Goal: Task Accomplishment & Management: Complete application form

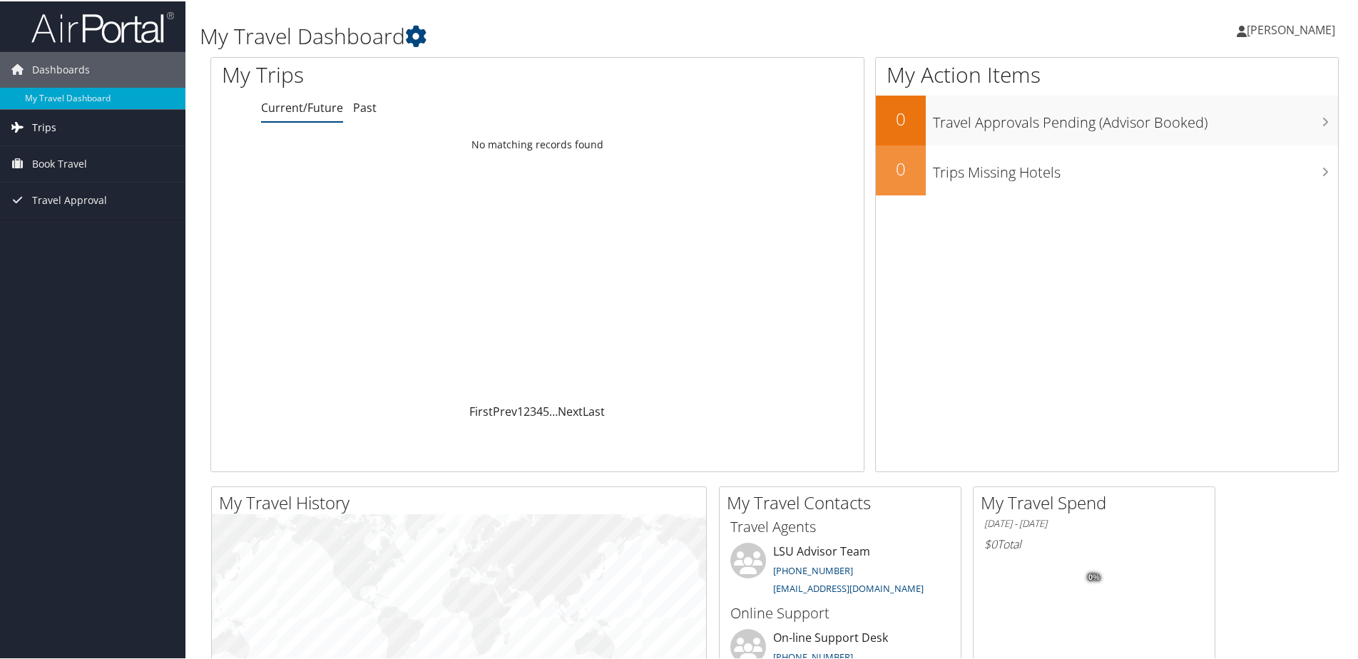
click at [117, 128] on link "Trips" at bounding box center [92, 126] width 185 height 36
click at [101, 160] on link "Current/Future Trips" at bounding box center [92, 154] width 185 height 21
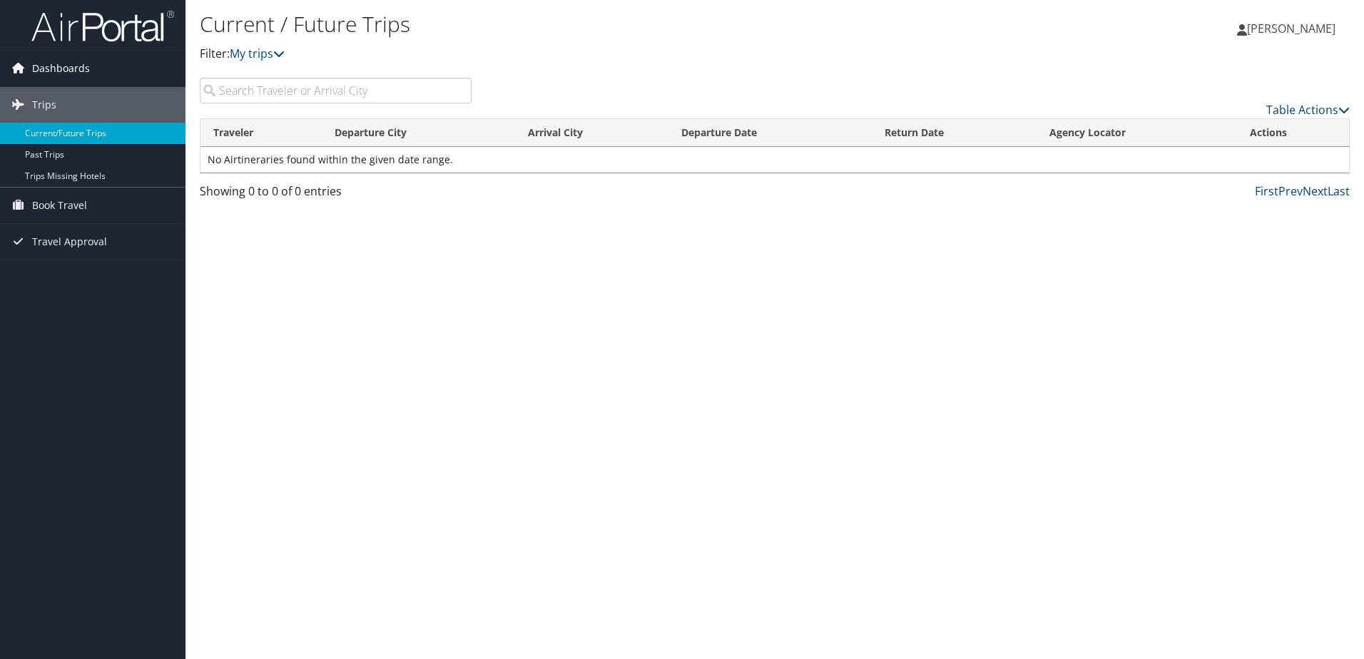
click at [42, 75] on span "Dashboards" at bounding box center [61, 69] width 58 height 36
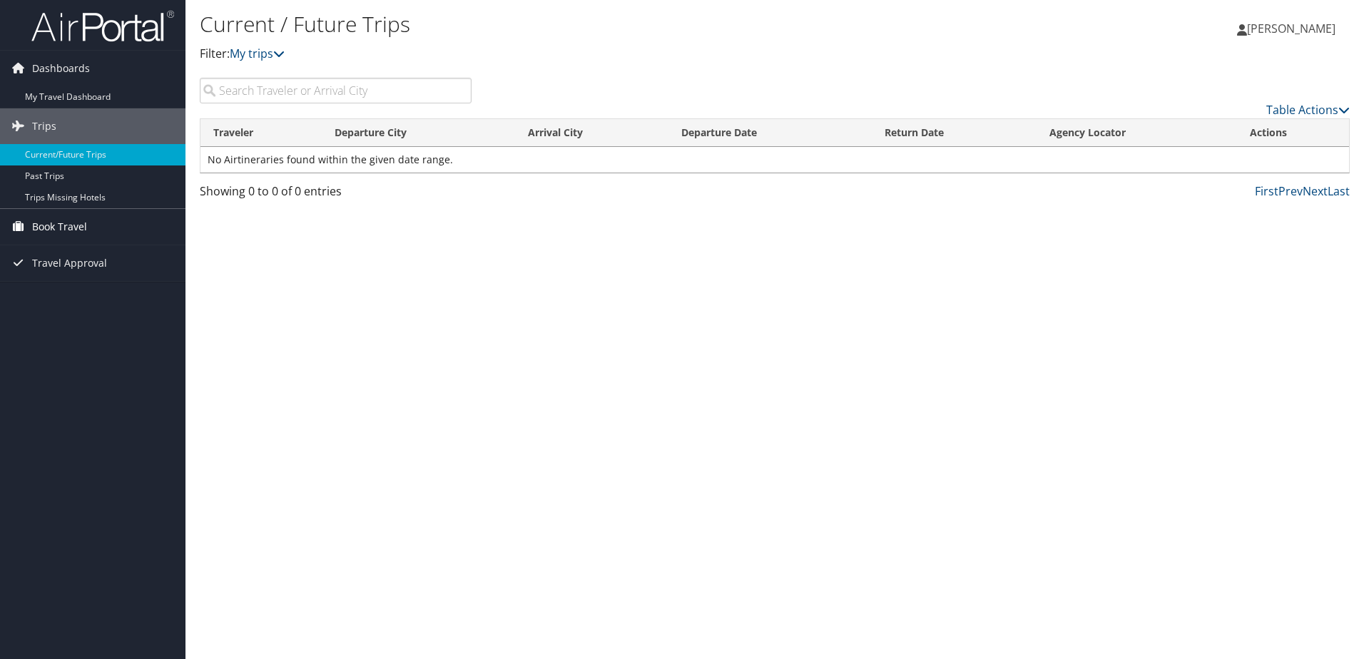
click at [88, 231] on link "Book Travel" at bounding box center [92, 227] width 185 height 36
click at [163, 250] on link "Approval Request (Beta)" at bounding box center [92, 255] width 185 height 21
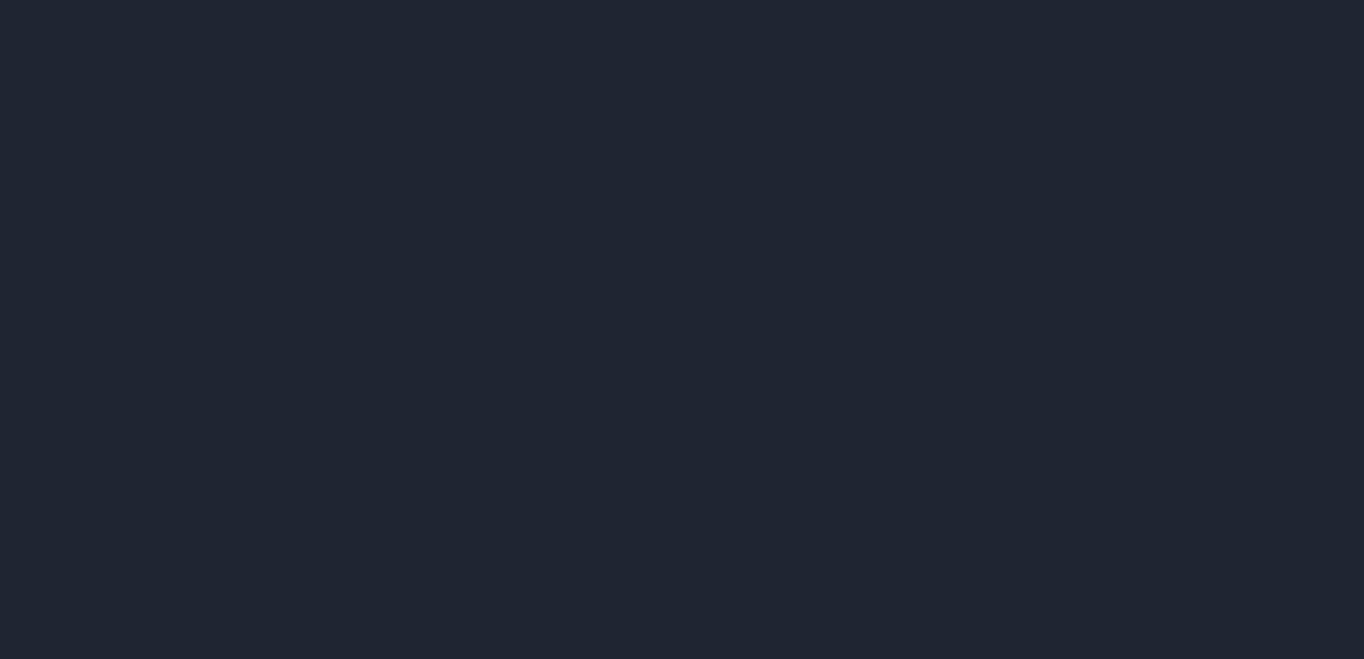
click at [429, 351] on div at bounding box center [682, 329] width 1364 height 659
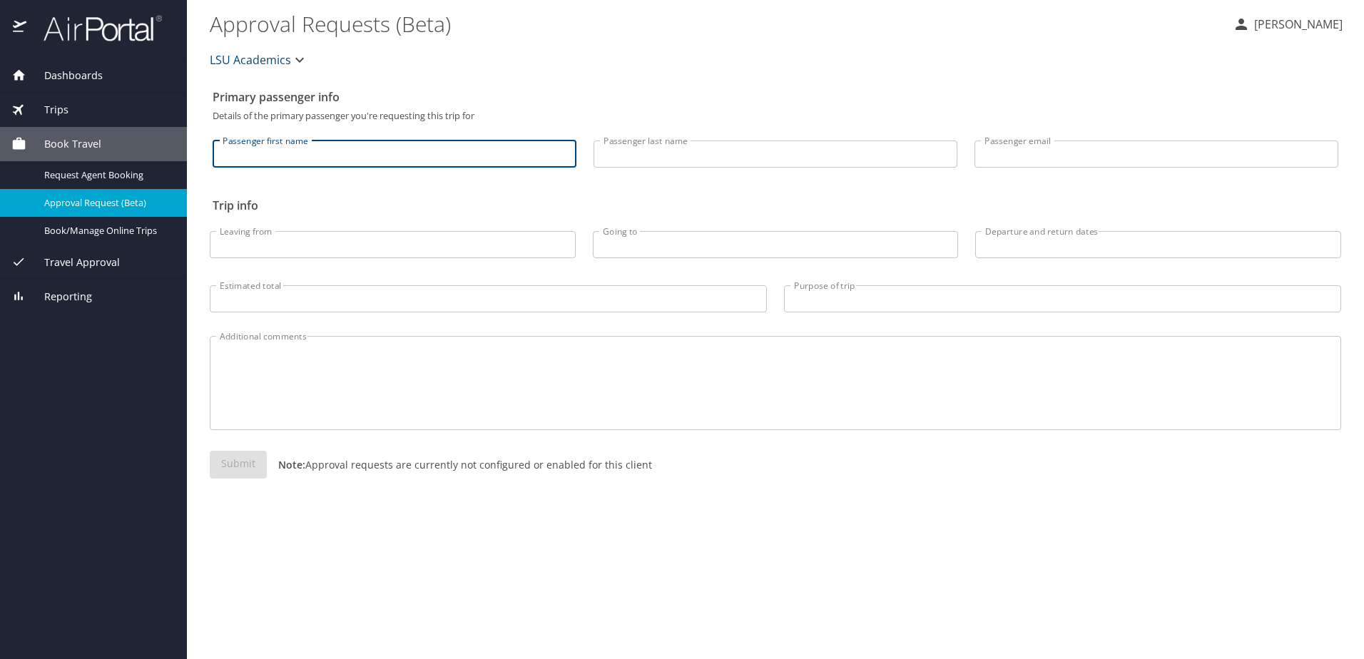
click at [325, 149] on input "Passenger first name" at bounding box center [395, 154] width 364 height 27
type input "Catherine"
type input "Davis"
type input "catherine.a.davis@sbcglobal.net"
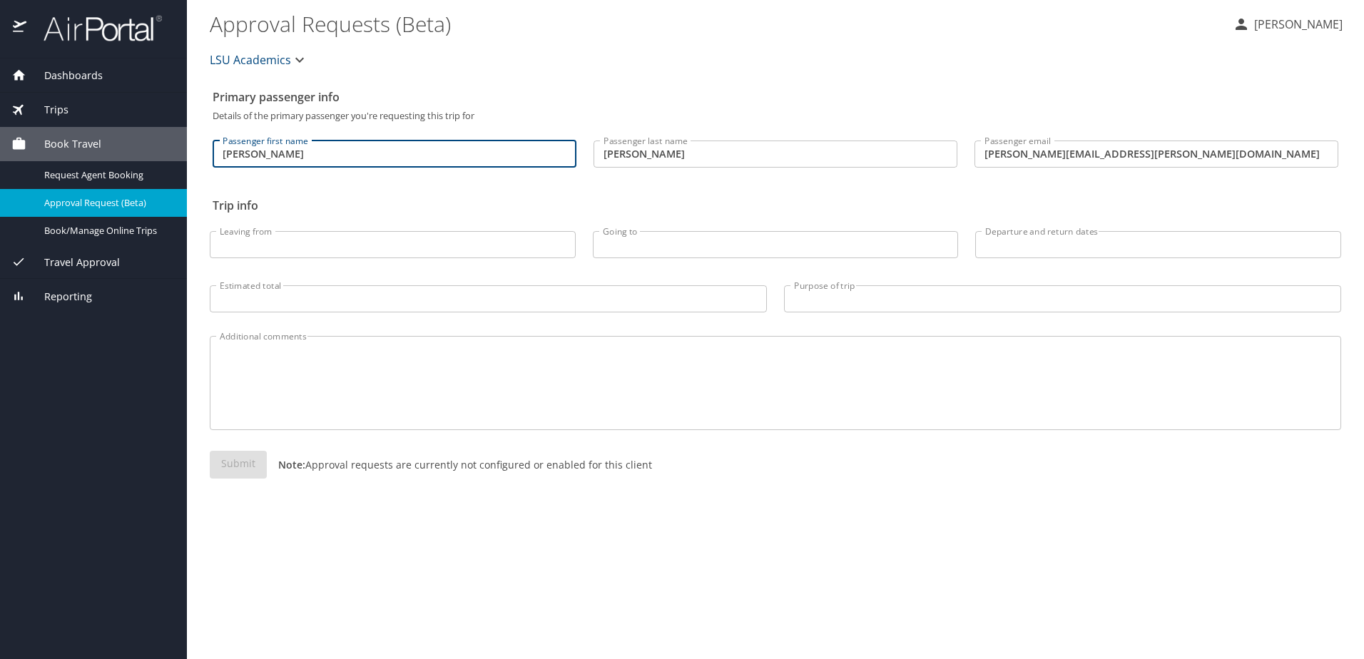
click at [1170, 147] on input "catherine.a.davis@sbcglobal.net" at bounding box center [1157, 154] width 364 height 27
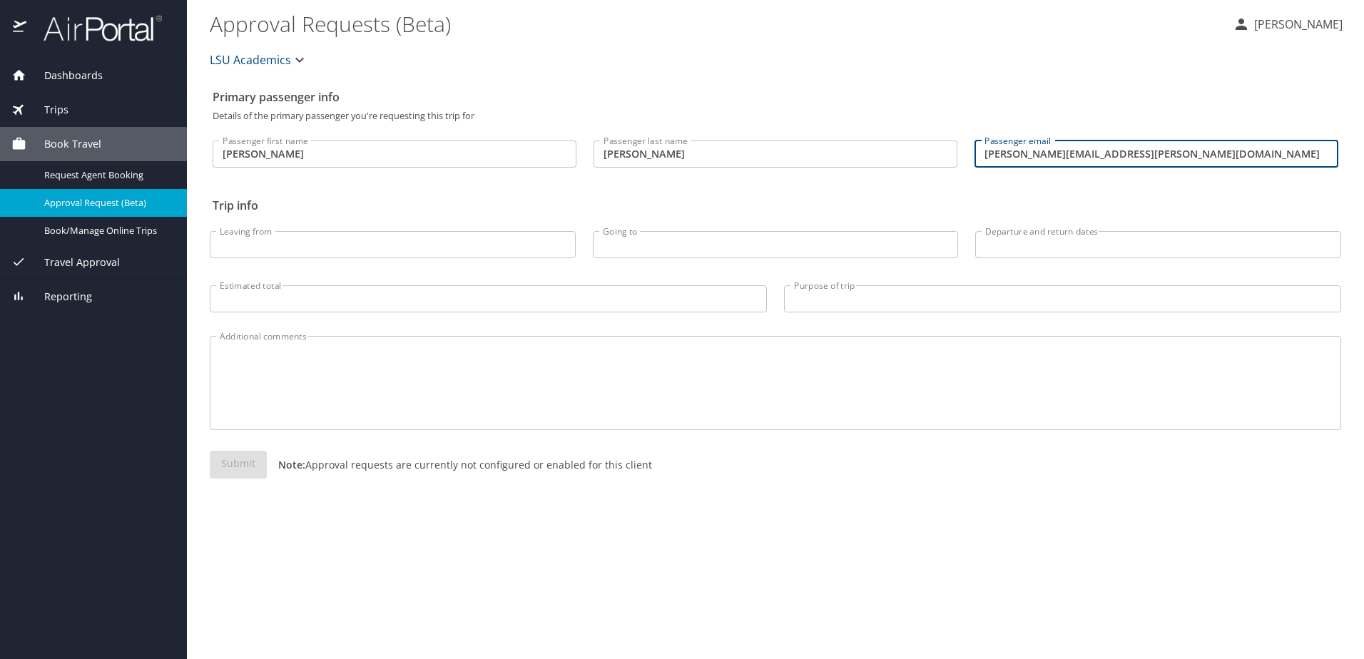
click at [1170, 147] on input "catherine.a.davis@sbcglobal.net" at bounding box center [1157, 154] width 364 height 27
type input "cdav215@lsu.edu"
click at [441, 230] on div "Leaving from Leaving from" at bounding box center [392, 241] width 383 height 60
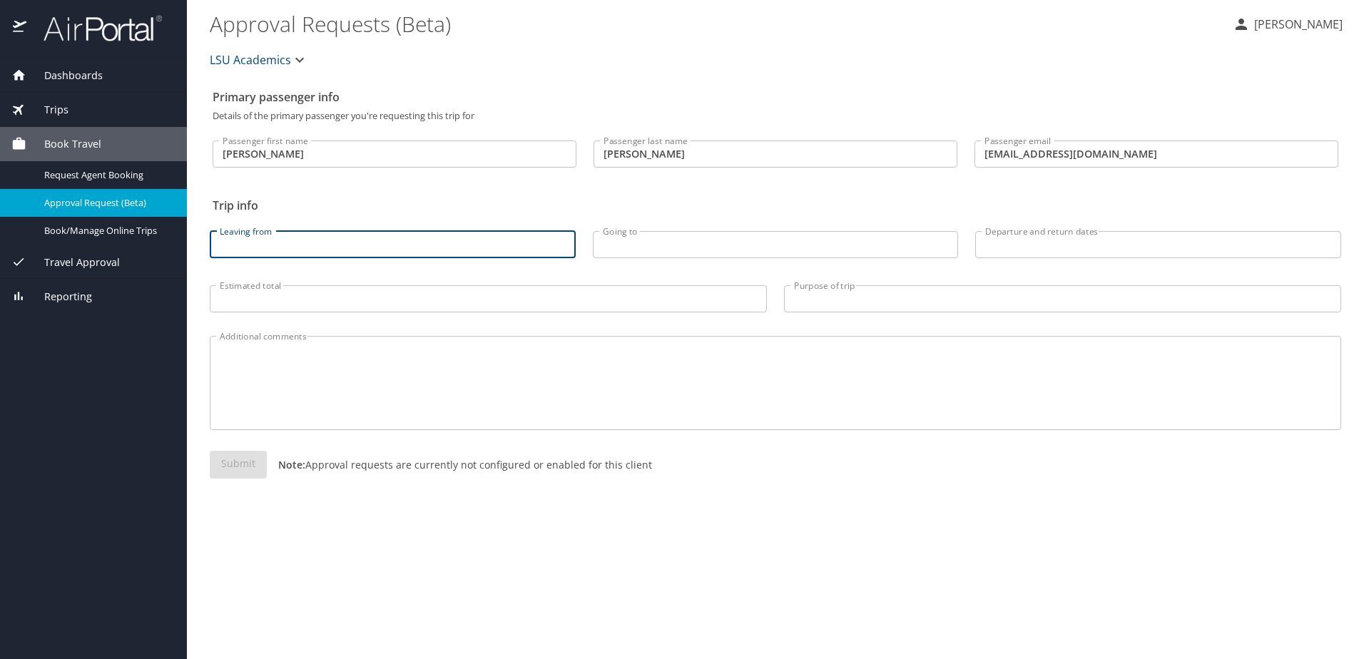
click at [441, 245] on input "Leaving from" at bounding box center [393, 244] width 366 height 27
type input "Baton Rouge"
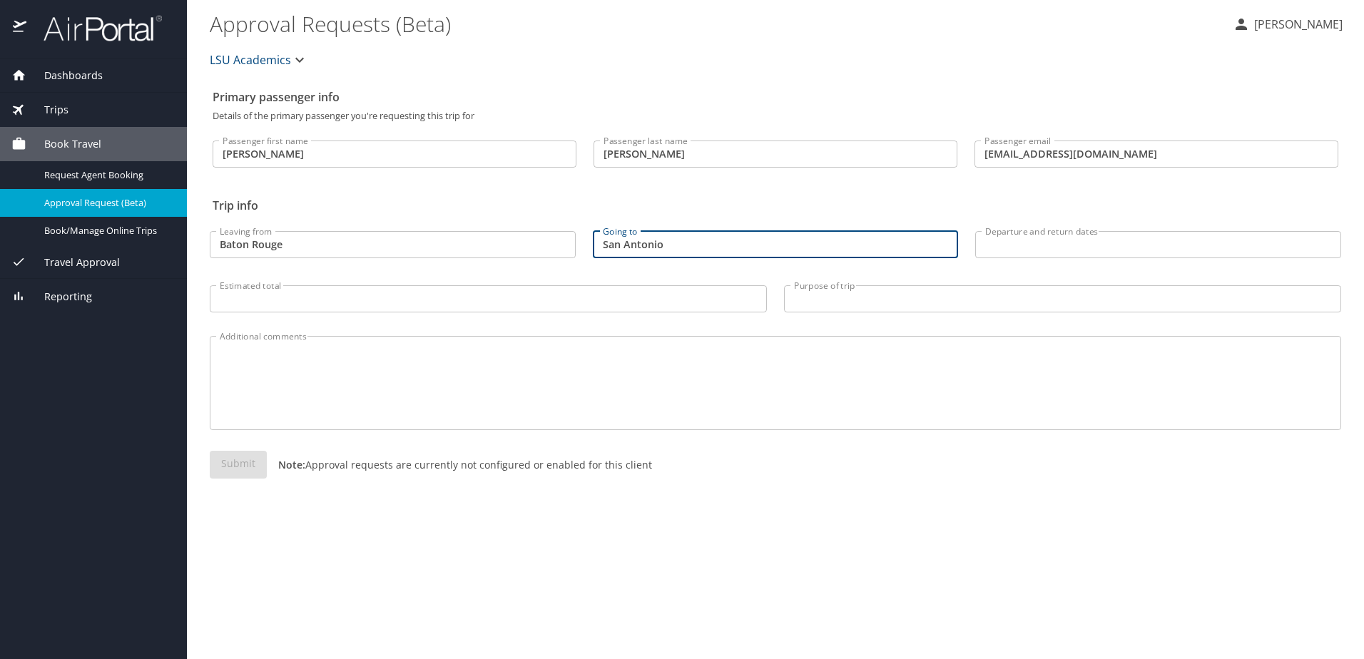
type input "San Antonio"
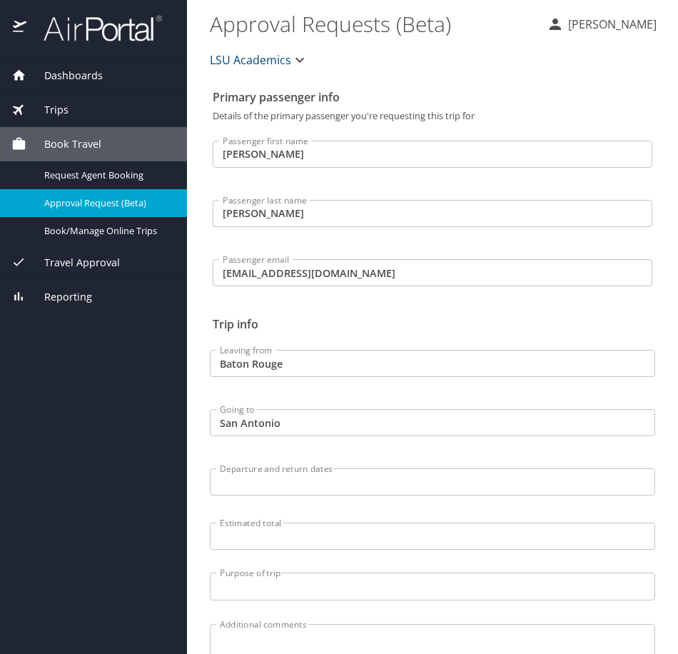
click at [230, 484] on input "Departure and return dates" at bounding box center [432, 481] width 445 height 27
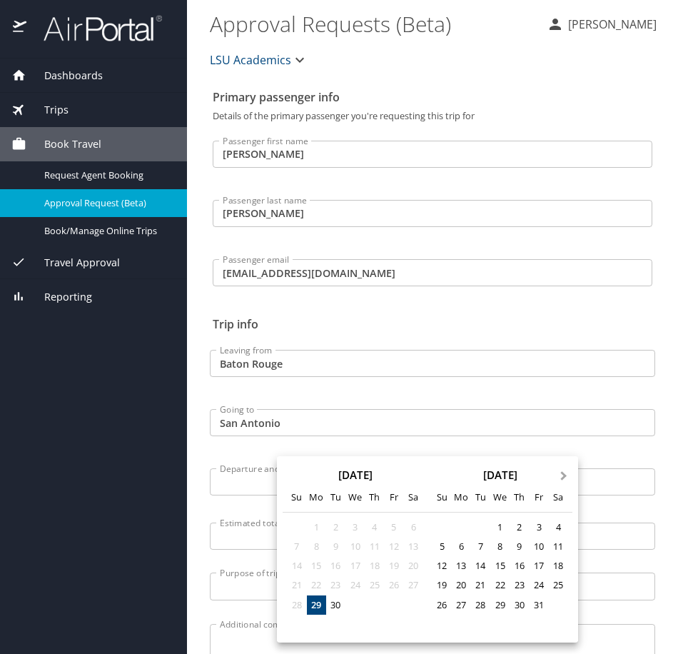
click at [564, 476] on span "Next Month" at bounding box center [564, 476] width 0 height 16
click at [305, 591] on div "19" at bounding box center [296, 584] width 19 height 19
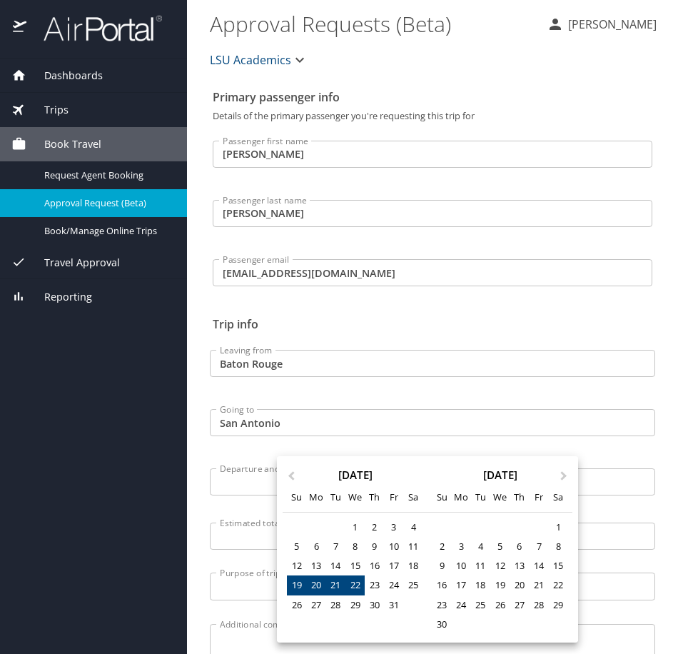
click at [362, 586] on div "22" at bounding box center [354, 584] width 19 height 19
type input "10/19/2025 🠦 10/22/2025"
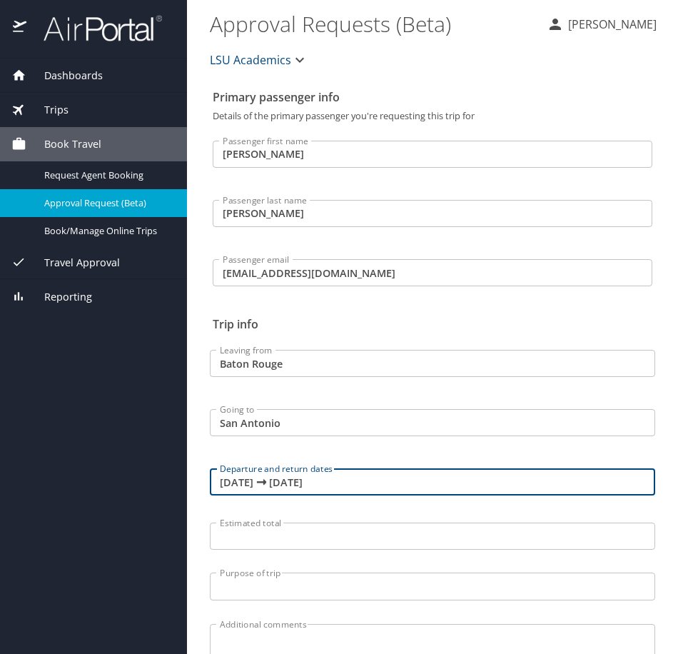
click at [303, 548] on input "Estimated total" at bounding box center [432, 535] width 445 height 27
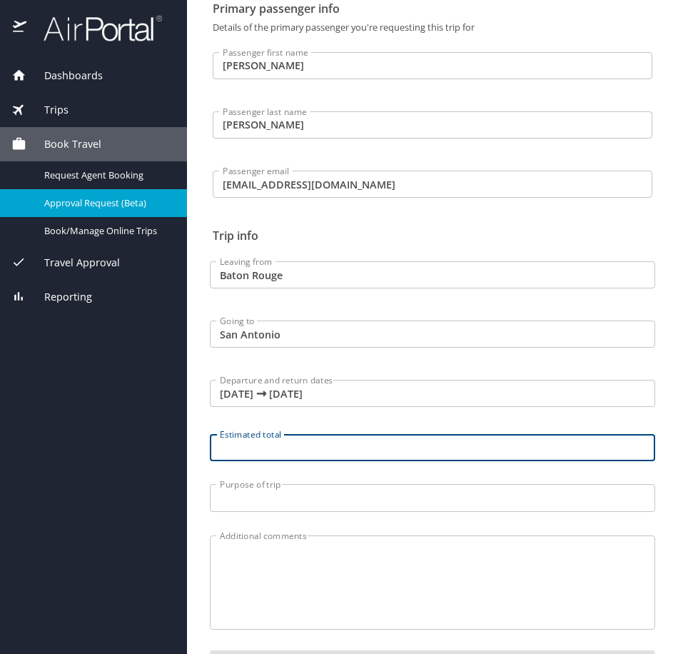
scroll to position [170, 0]
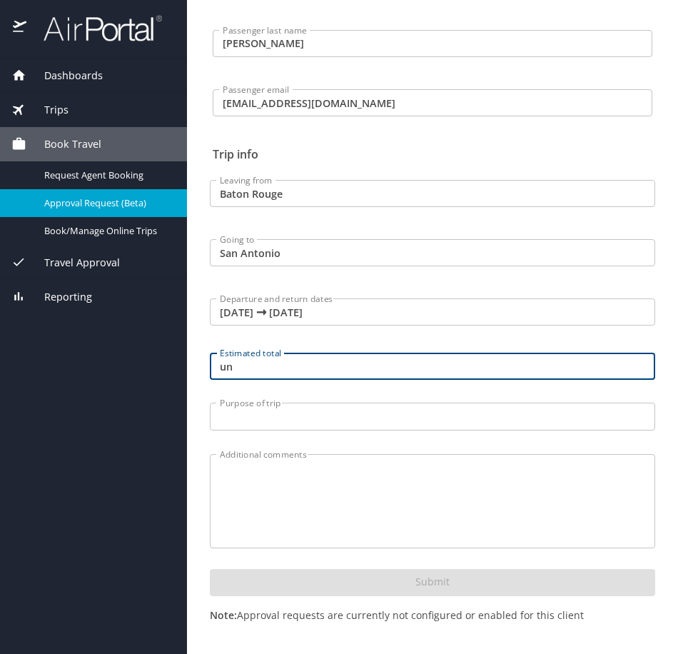
type input "u"
type input "Unknown"
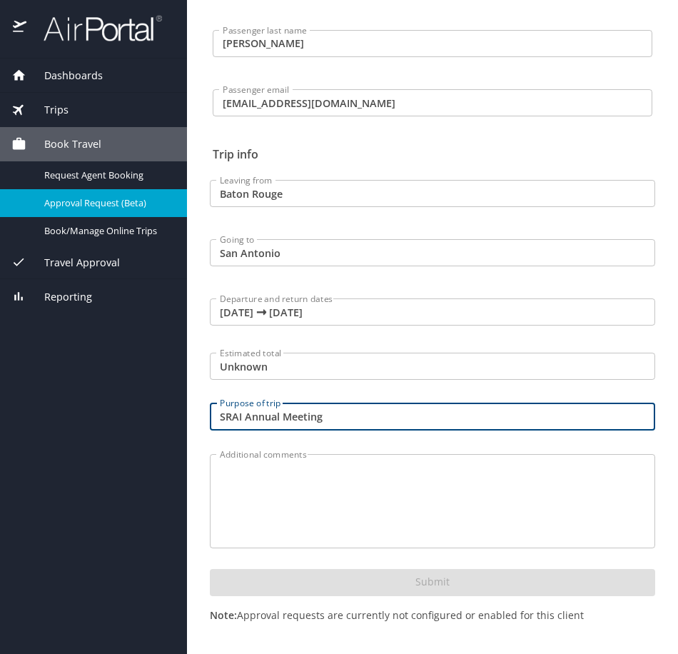
type input "SRAI Annual Meeting"
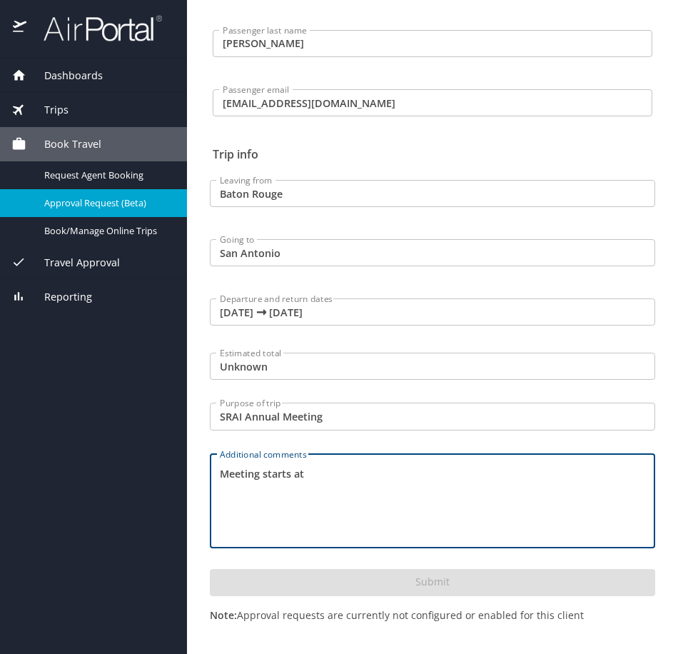
click at [509, 481] on textarea "Meeting starts at" at bounding box center [432, 501] width 425 height 68
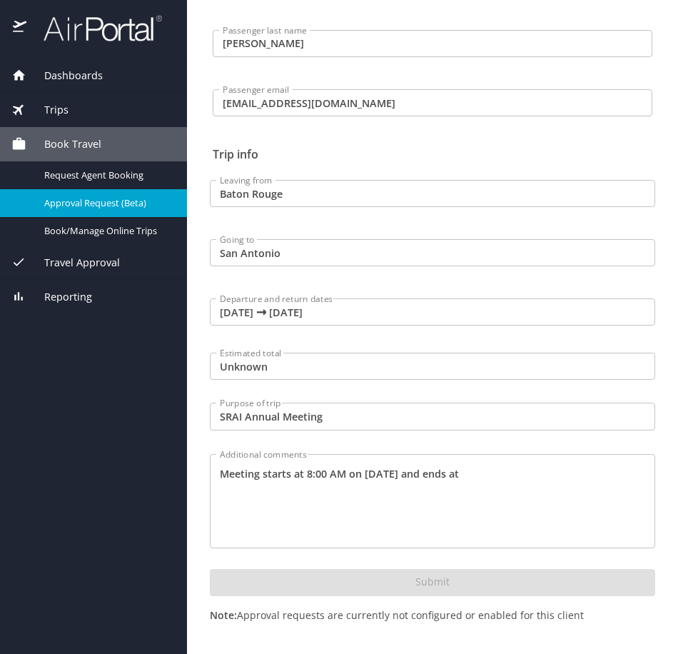
click at [522, 482] on textarea "Meeting starts at 8:00 AM on 10/20/25 and ends at" at bounding box center [432, 501] width 425 height 68
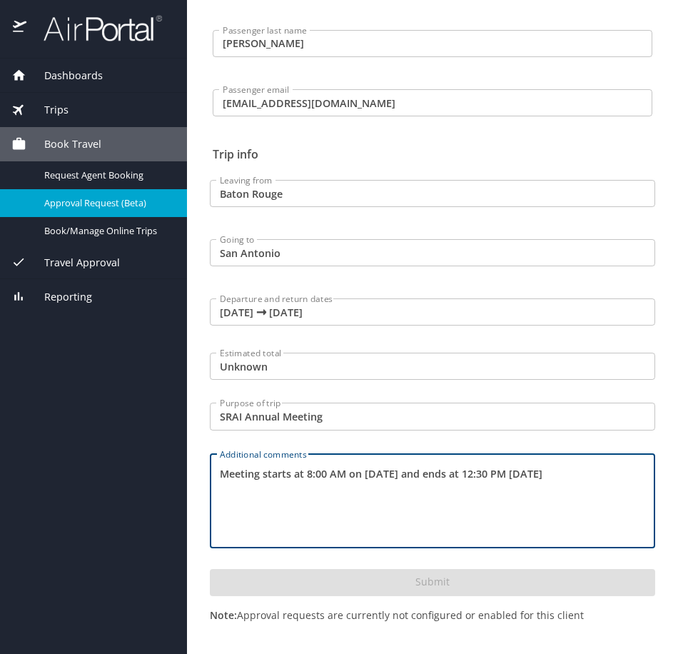
type textarea "Meeting starts at 8:00 AM on 10/20/25 and ends at 12:30 PM on 10/22/2025"
click at [416, 314] on input "10/19/2025 🠦 10/22/2025" at bounding box center [432, 311] width 445 height 27
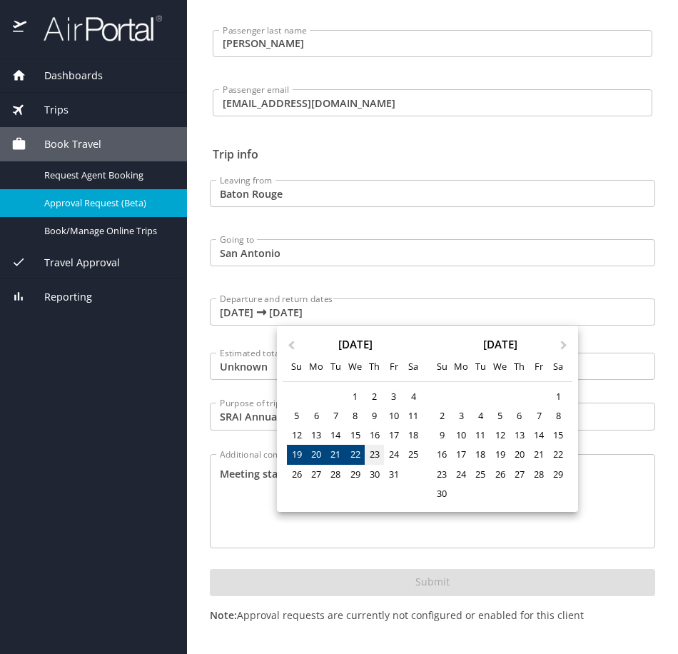
click at [380, 456] on div "23" at bounding box center [374, 453] width 19 height 19
click at [292, 453] on div "19" at bounding box center [296, 453] width 19 height 19
click at [369, 454] on div "23" at bounding box center [374, 453] width 19 height 19
type input "10/19/2025 🠦 10/23/2025"
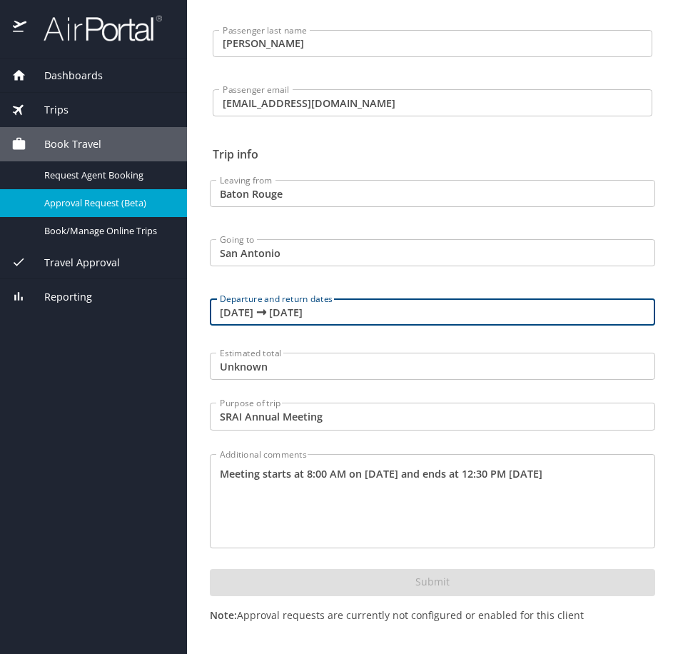
click at [466, 571] on div "Submit Note: Approval requests are currently not configured or enabled for this…" at bounding box center [432, 607] width 445 height 77
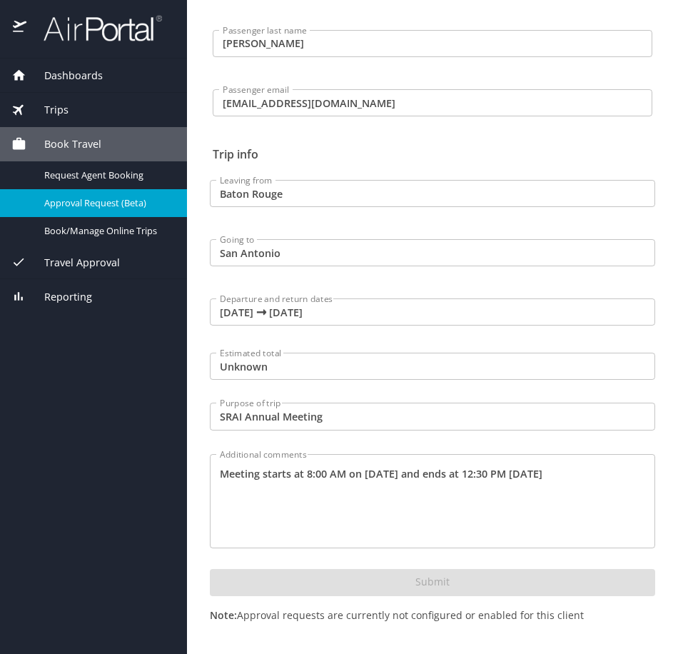
click at [452, 537] on div "Meeting starts at 8:00 AM on 10/20/25 and ends at 12:30 PM on 10/22/2025 Additi…" at bounding box center [432, 501] width 445 height 94
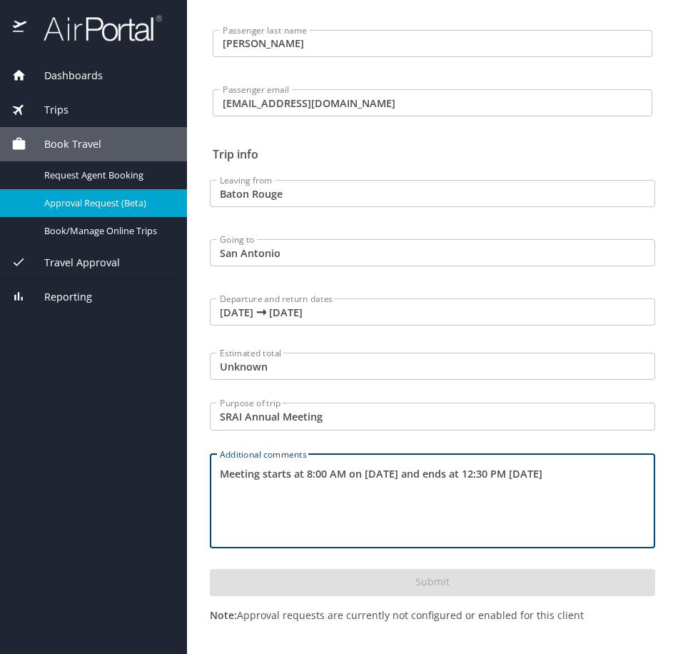
click at [311, 366] on input "Unknown" at bounding box center [432, 365] width 445 height 27
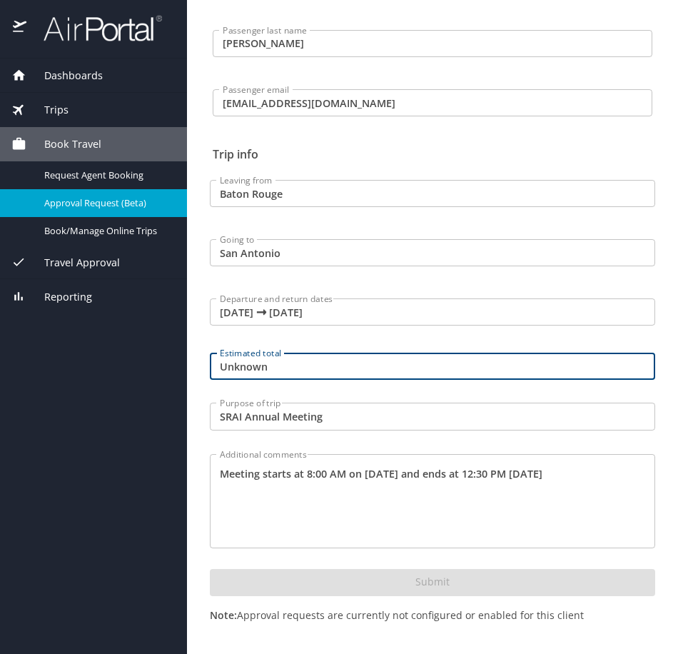
click at [311, 366] on input "Unknown" at bounding box center [432, 365] width 445 height 27
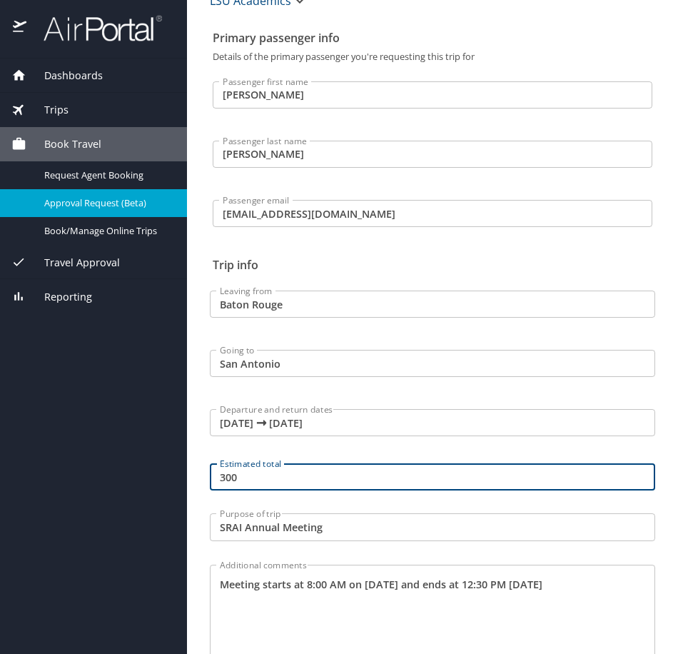
scroll to position [0, 0]
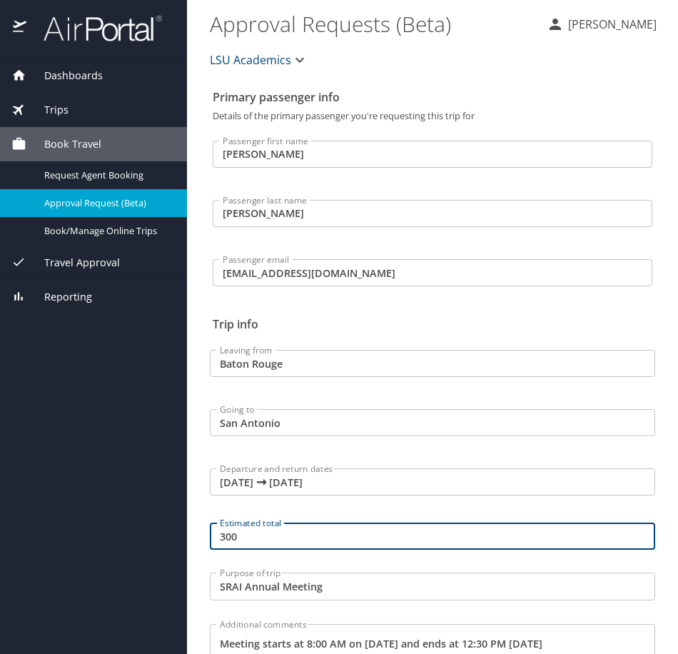
type input "300"
click at [382, 198] on div "Passenger last name Davis Passenger last name" at bounding box center [432, 209] width 457 height 59
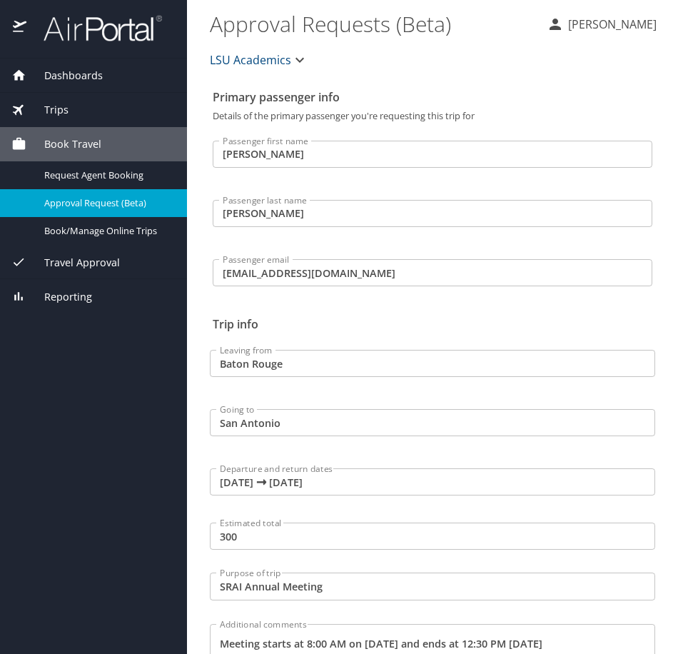
click at [374, 153] on input "Catherine" at bounding box center [432, 154] width 439 height 27
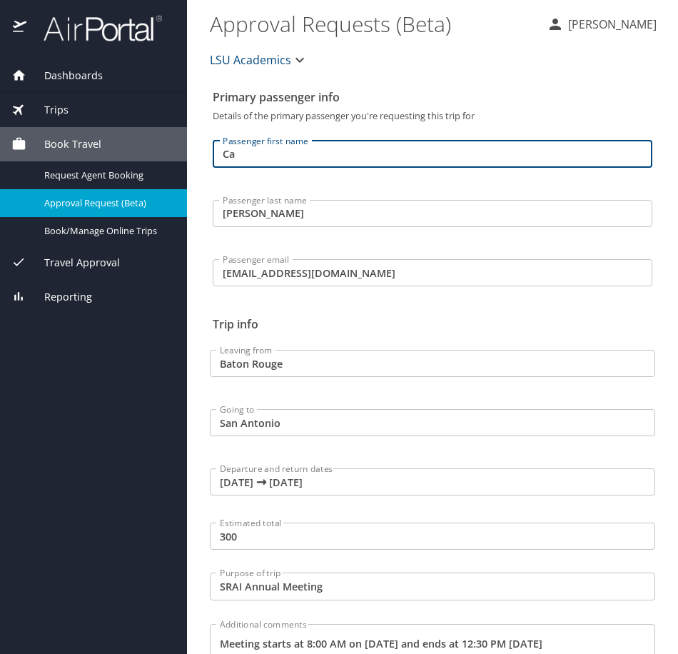
type input "C"
type input "Catherine"
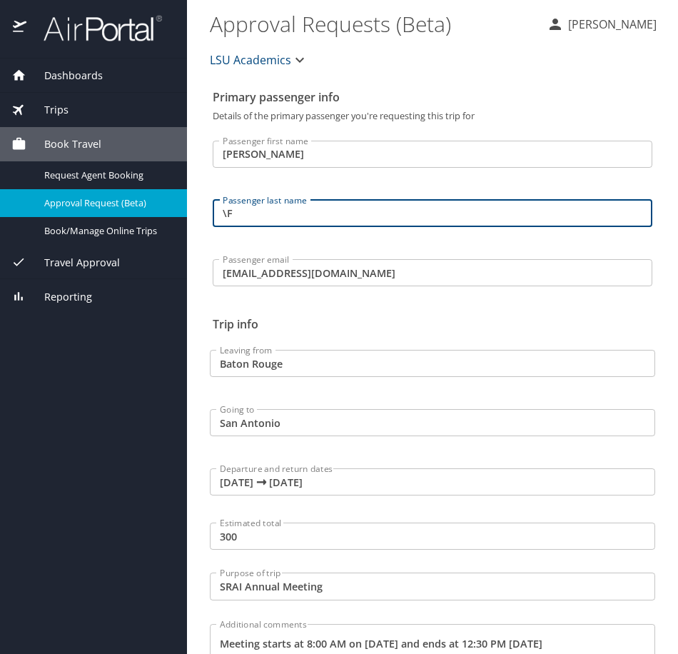
type input "\"
type input "Davis"
click at [569, 335] on div "Leaving from Baton Rouge Leaving from" at bounding box center [432, 359] width 462 height 59
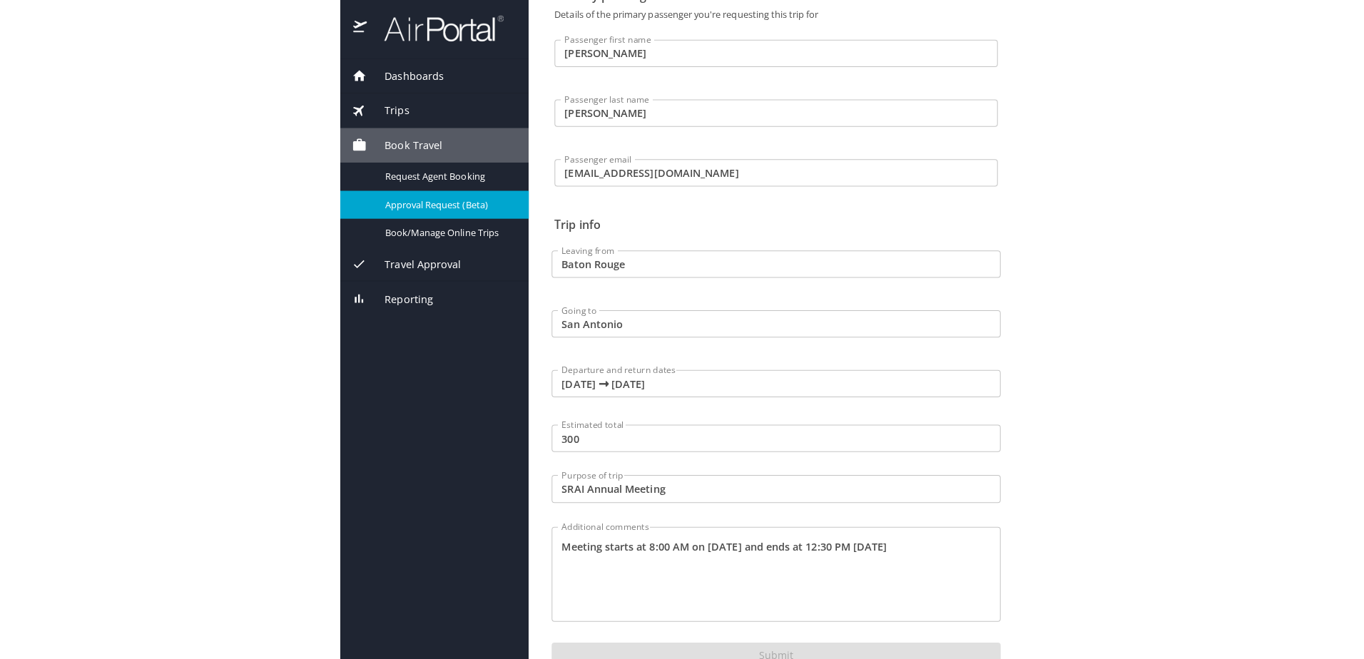
scroll to position [170, 0]
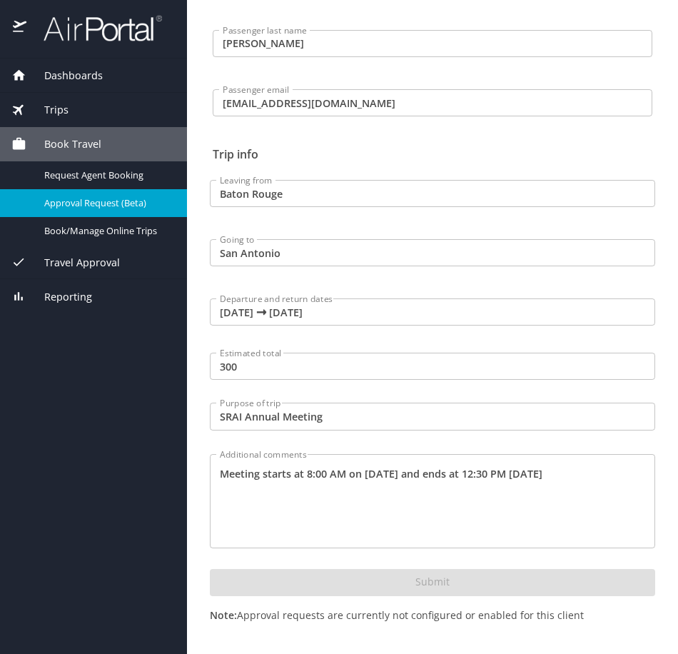
click at [512, 585] on div "Submit Note: Approval requests are currently not configured or enabled for this…" at bounding box center [432, 607] width 445 height 77
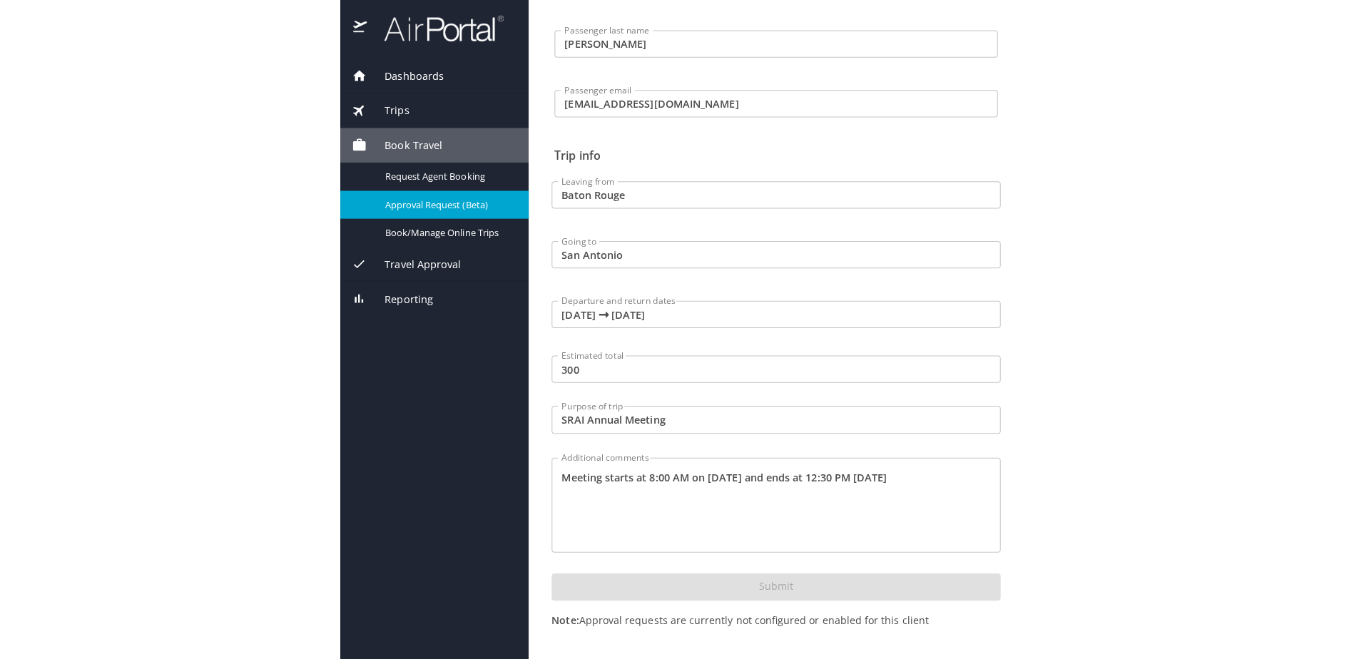
scroll to position [0, 0]
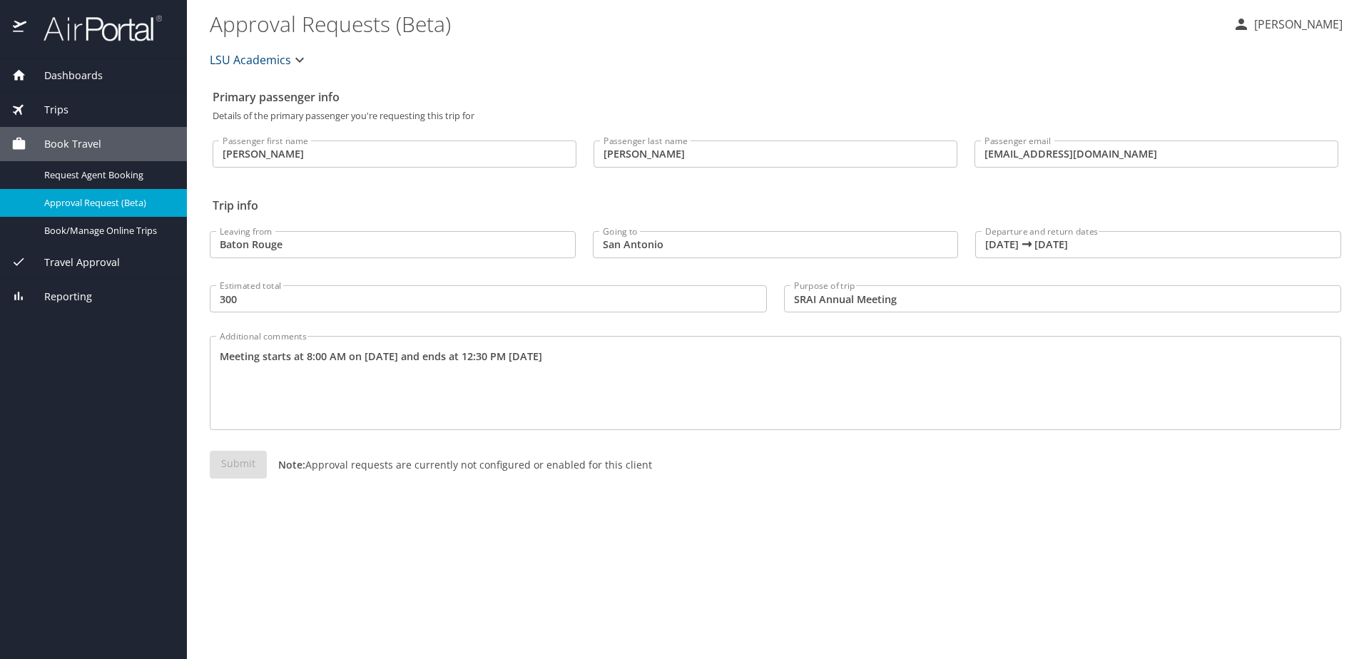
click at [759, 372] on textarea "Meeting starts at 8:00 AM on 10/20/25 and ends at 12:30 PM on 10/22/2025" at bounding box center [776, 384] width 1112 height 68
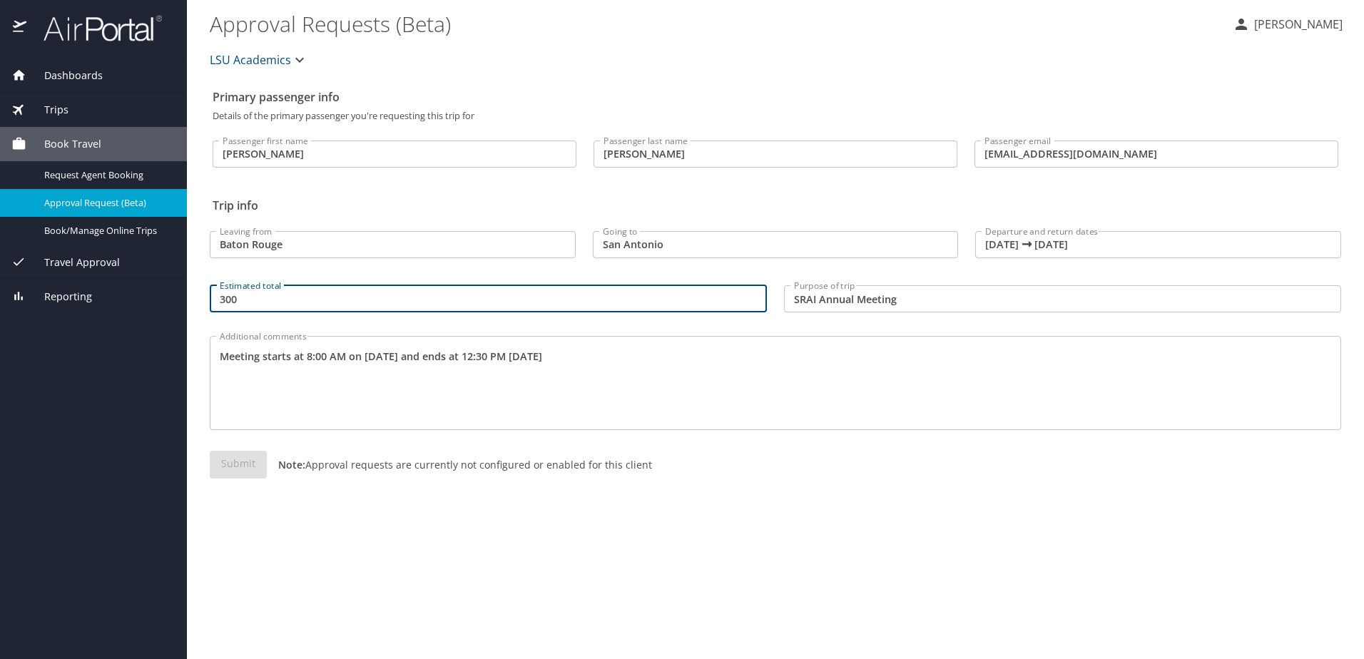
click at [340, 303] on input "300" at bounding box center [488, 298] width 557 height 27
click at [220, 465] on div "Submit Note: Approval requests are currently not configured or enabled for this…" at bounding box center [776, 476] width 1132 height 51
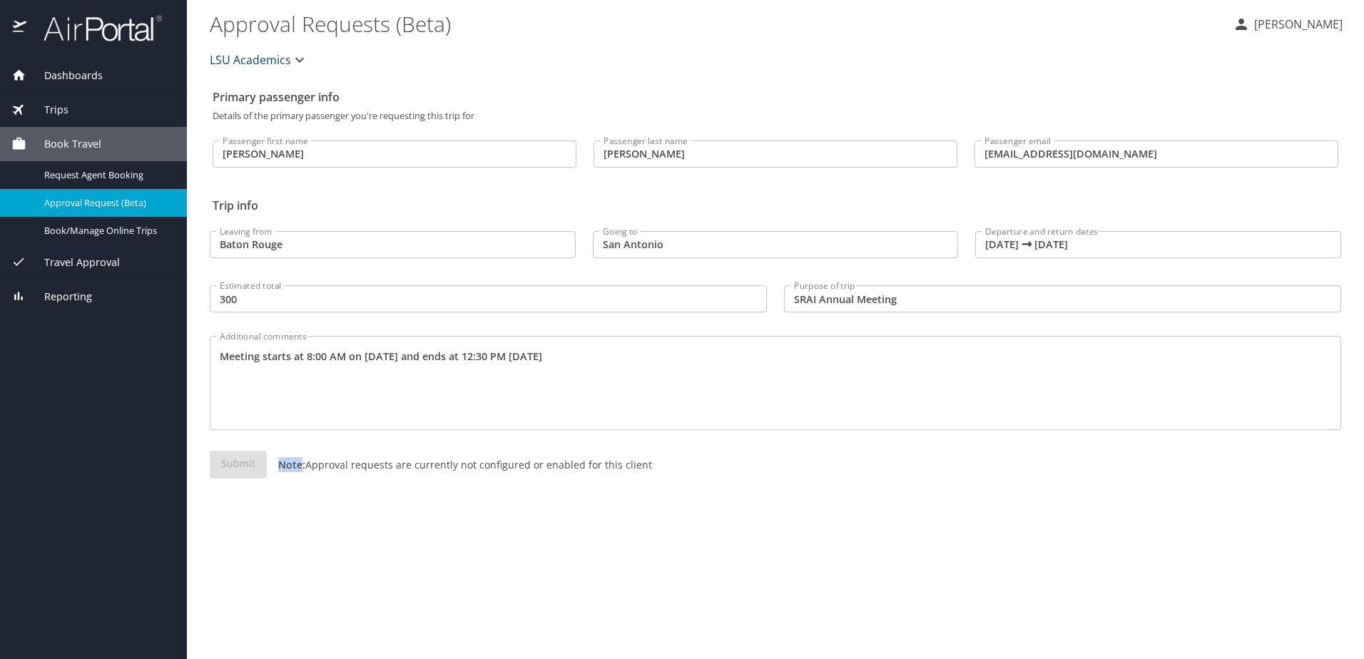
click at [220, 464] on div "Submit Note: Approval requests are currently not configured or enabled for this…" at bounding box center [776, 476] width 1132 height 51
click at [223, 463] on div "Submit Note: Approval requests are currently not configured or enabled for this…" at bounding box center [776, 476] width 1132 height 51
click at [225, 463] on div "Submit Note: Approval requests are currently not configured or enabled for this…" at bounding box center [776, 476] width 1132 height 51
click at [636, 402] on textarea "Meeting starts at 8:00 AM on 10/20/25 and ends at 12:30 PM on 10/22/2025" at bounding box center [776, 384] width 1112 height 68
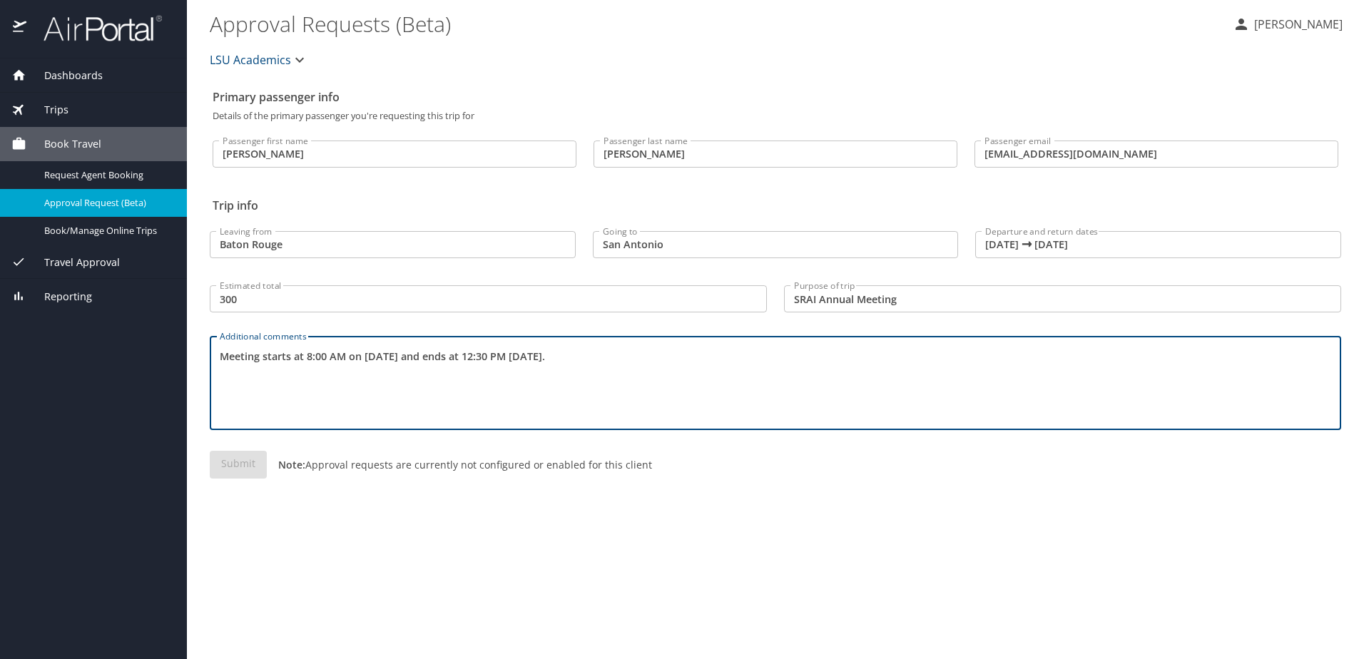
type textarea "Meeting starts at 8:00 AM on 10/20/25 and ends at 12:30 PM on 10/22/2025."
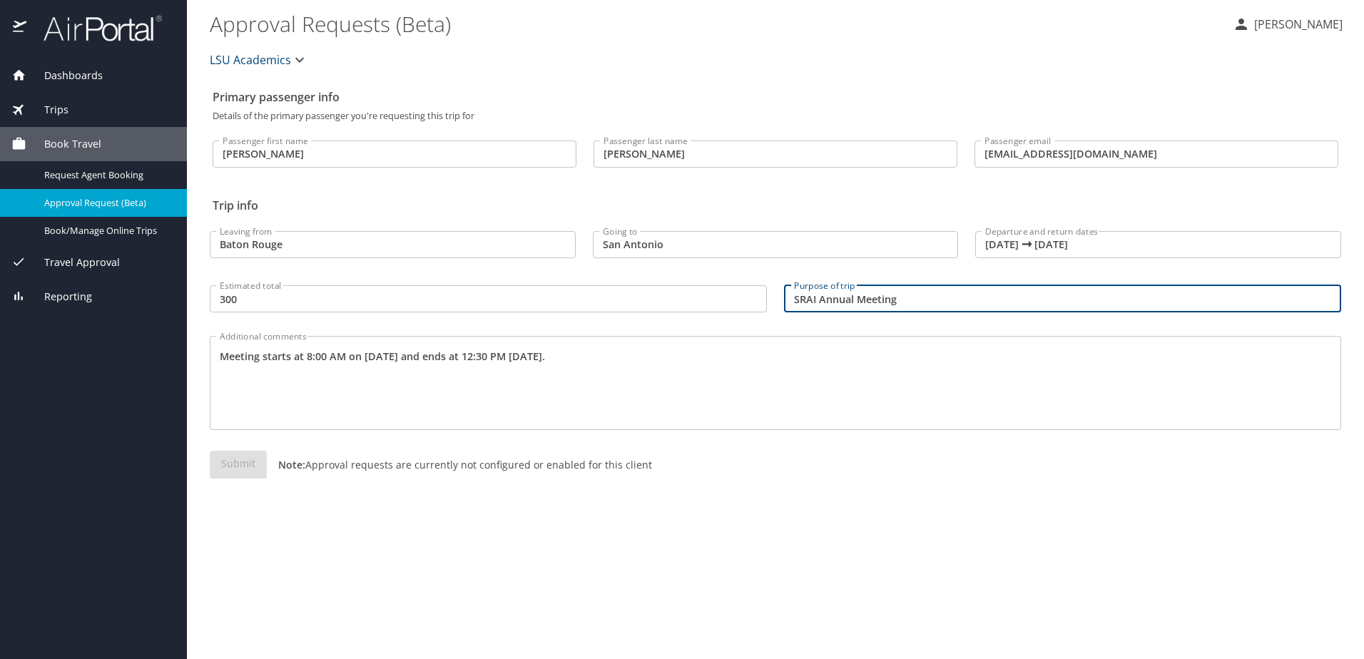
click at [914, 288] on input "SRAI Annual Meeting" at bounding box center [1062, 298] width 557 height 27
click at [535, 295] on input "300" at bounding box center [488, 298] width 557 height 27
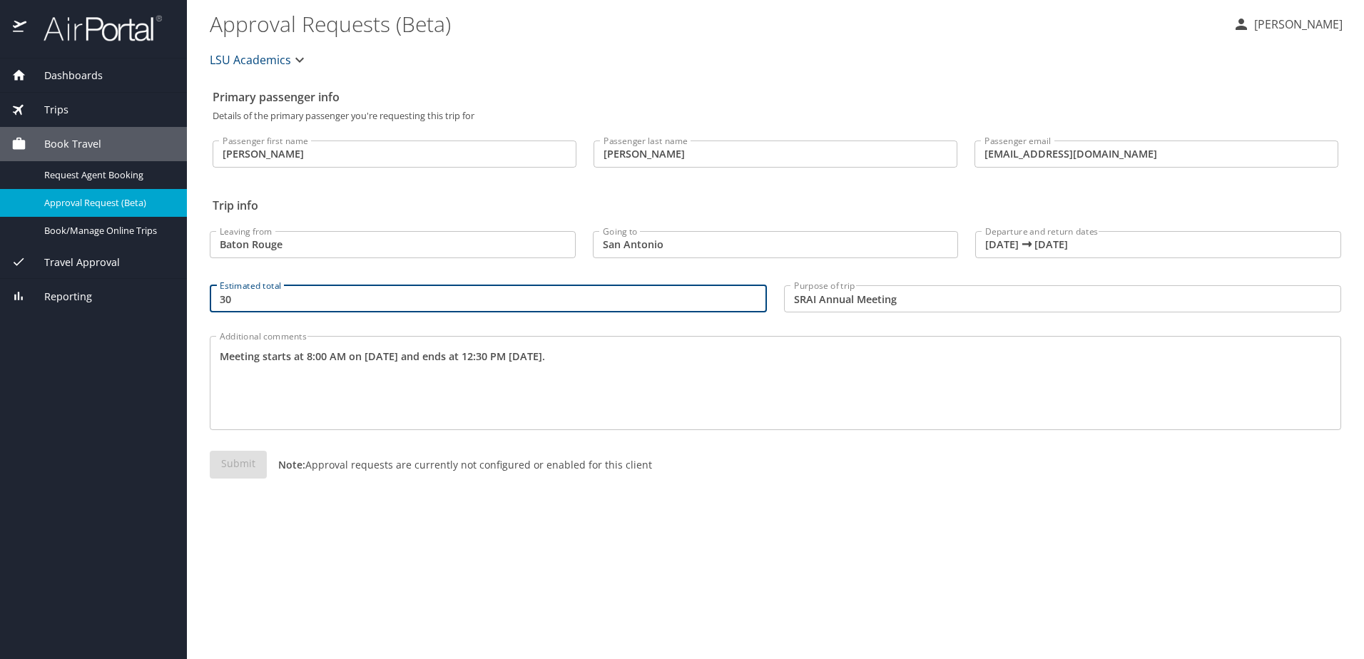
type input "3"
type input "$300"
click at [668, 441] on div "Additional comments Meeting starts at 8:00 AM on 10/20/25 and ends at 12:30 PM …" at bounding box center [775, 379] width 1149 height 126
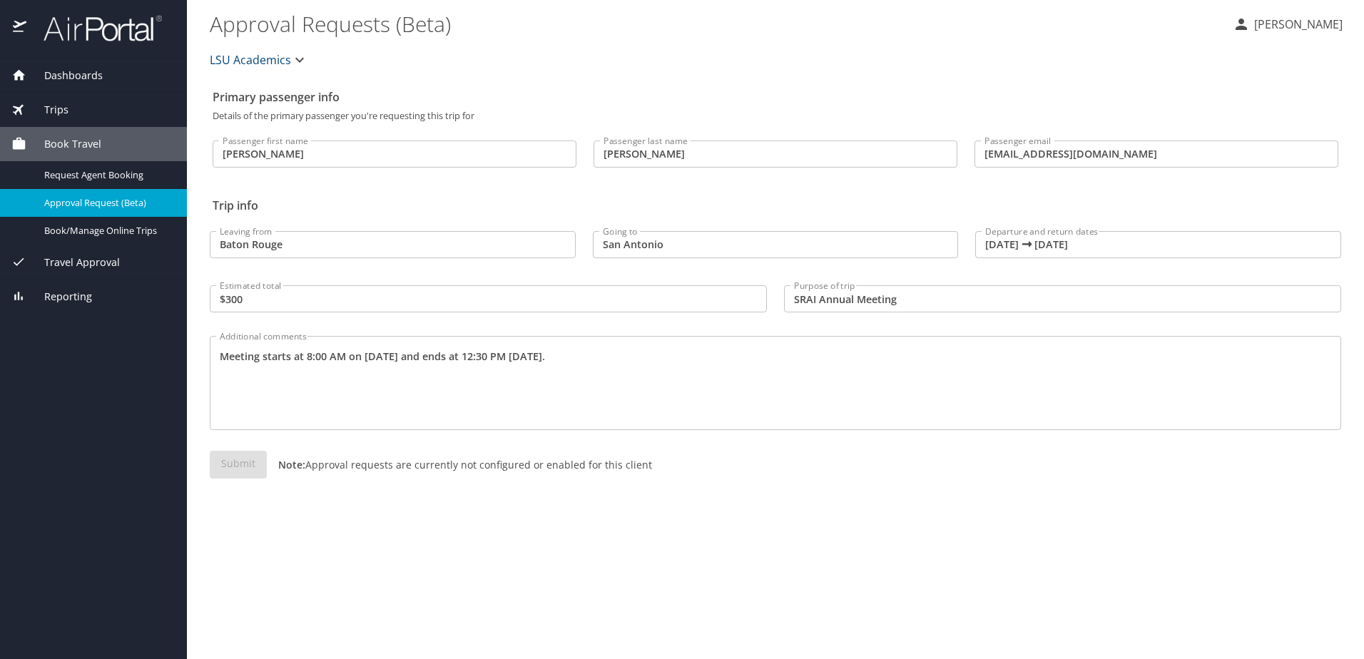
click at [510, 307] on input "$300" at bounding box center [488, 298] width 557 height 27
click at [70, 260] on span "Travel Approval" at bounding box center [72, 263] width 93 height 16
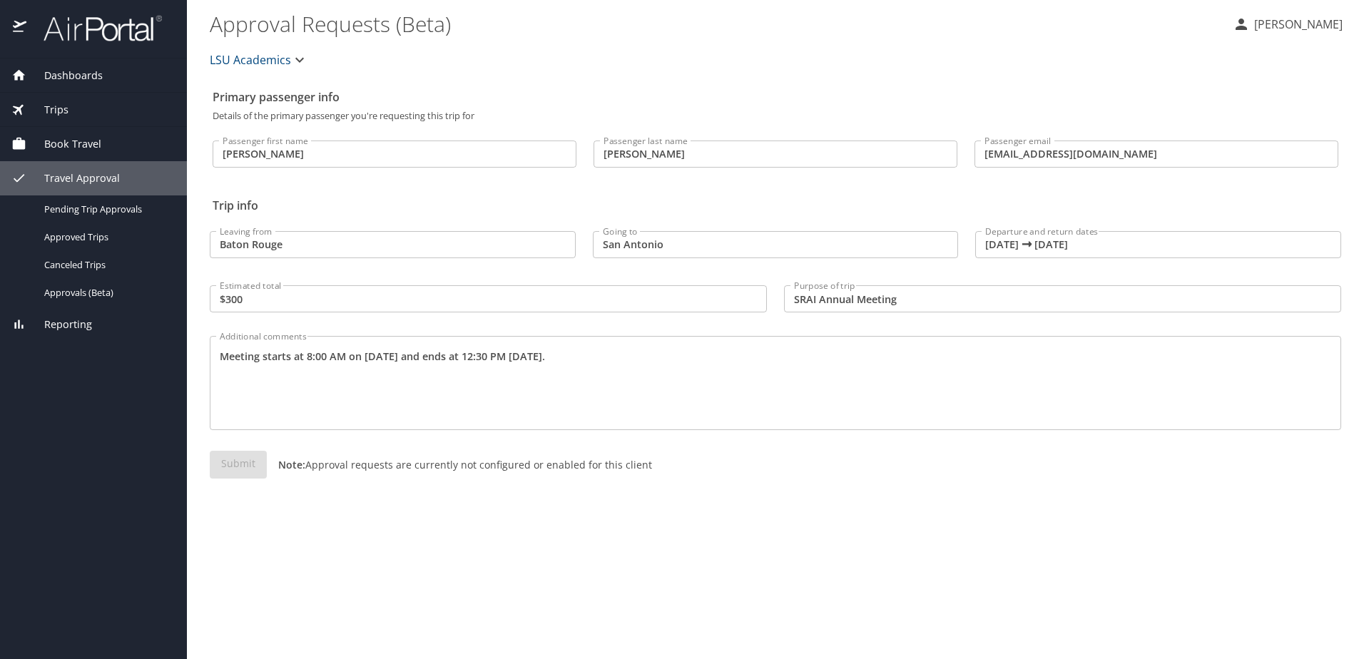
click at [121, 318] on div "Reporting" at bounding box center [93, 325] width 164 height 16
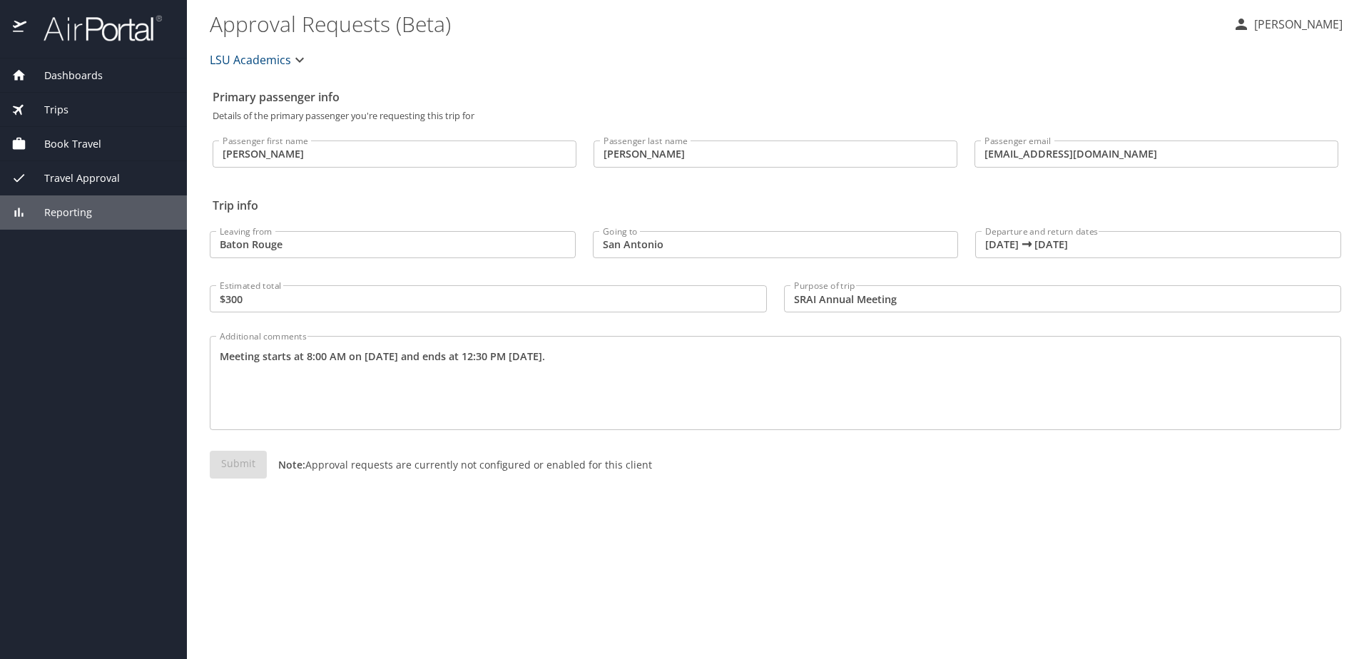
click at [103, 138] on div "Book Travel" at bounding box center [93, 144] width 164 height 16
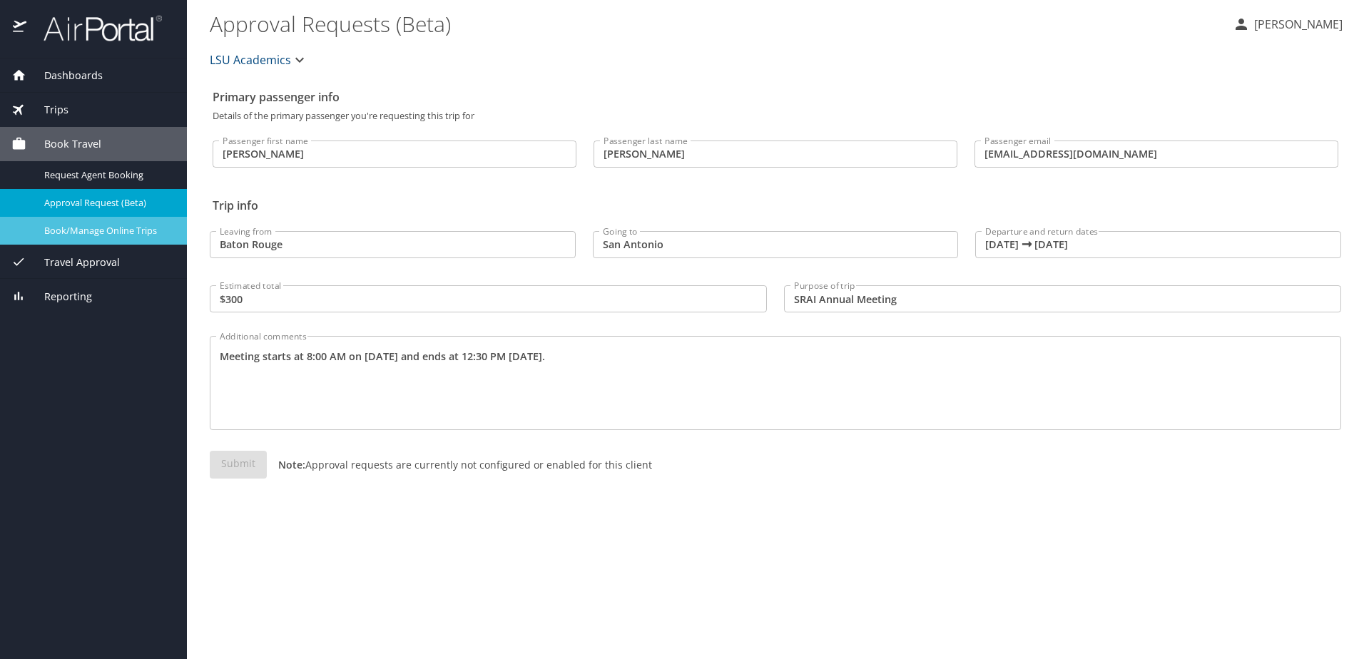
click at [141, 230] on span "Book/Manage Online Trips" at bounding box center [107, 231] width 126 height 14
